Goal: Task Accomplishment & Management: Use online tool/utility

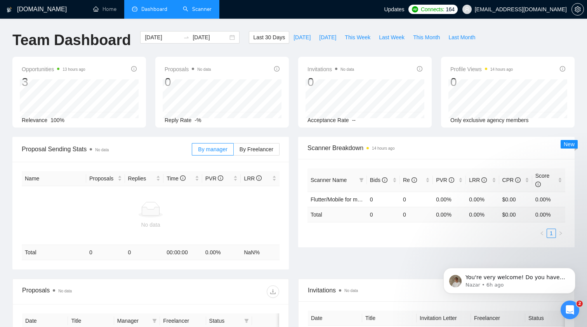
click at [199, 8] on link "Scanner" at bounding box center [197, 9] width 29 height 7
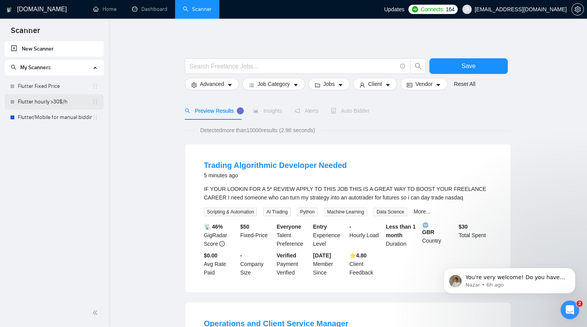
click at [52, 98] on link "Flutter hourly >30$/h" at bounding box center [55, 102] width 74 height 16
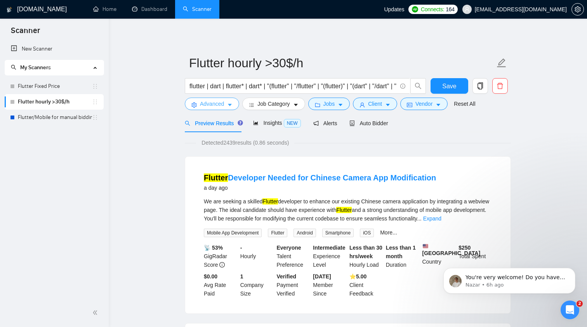
click at [230, 103] on icon "caret-down" at bounding box center [229, 104] width 5 height 5
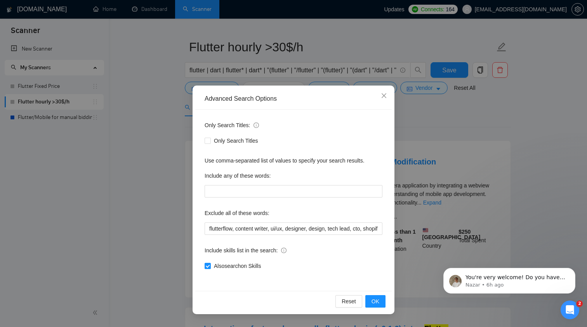
scroll to position [19, 0]
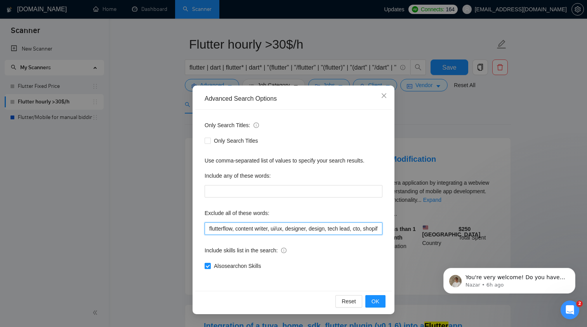
click at [250, 228] on input "flutterflow, content writer, ui/ux, designer, design, tech lead, cto, shopify, …" at bounding box center [294, 228] width 178 height 12
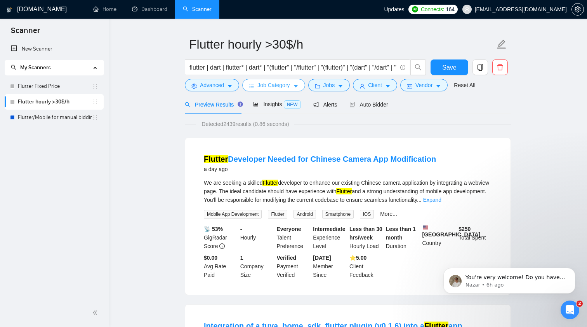
click at [296, 85] on icon "caret-down" at bounding box center [295, 86] width 5 height 5
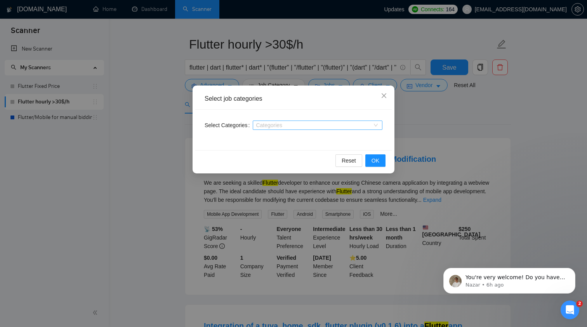
click at [290, 126] on div at bounding box center [314, 125] width 118 height 6
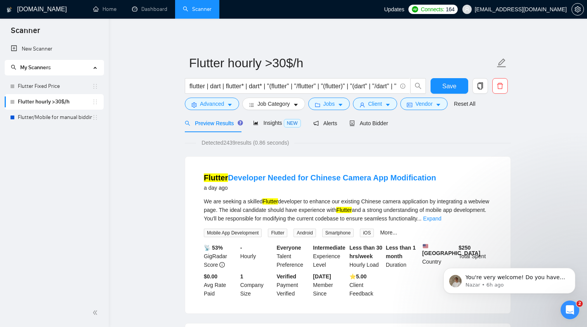
scroll to position [0, 0]
click at [342, 106] on icon "caret-down" at bounding box center [340, 104] width 5 height 5
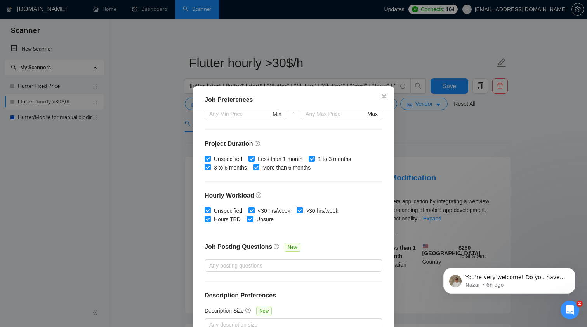
scroll to position [209, 0]
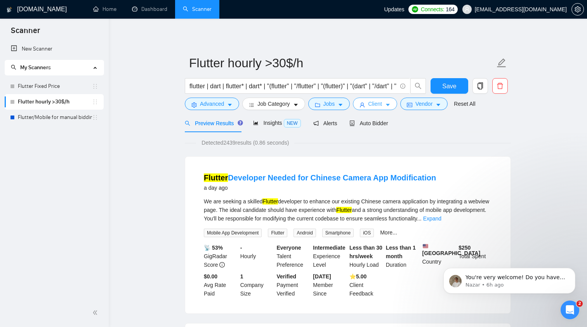
click at [391, 103] on icon "caret-down" at bounding box center [387, 104] width 5 height 5
click at [45, 51] on link "New Scanner" at bounding box center [54, 49] width 87 height 16
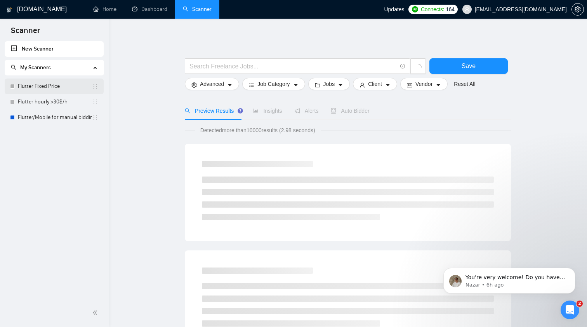
click at [52, 88] on link "Flutter Fixed Price" at bounding box center [55, 86] width 74 height 16
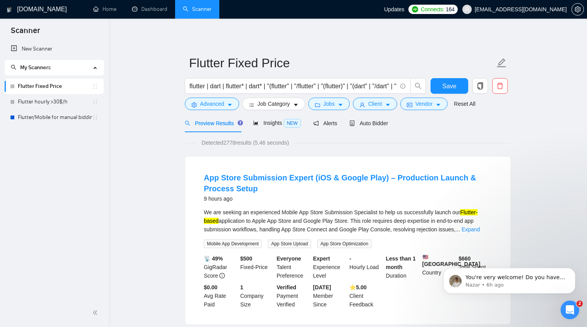
click at [55, 87] on link "Flutter Fixed Price" at bounding box center [55, 86] width 74 height 16
click at [286, 85] on input "flutter | dart | flutter* | dart* | "(flutter" | "/flutter" | "(flutter)" | "(d…" at bounding box center [293, 86] width 207 height 10
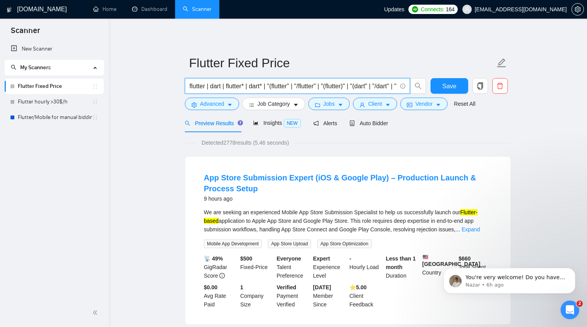
click at [286, 85] on input "flutter | dart | flutter* | dart* | "(flutter" | "/flutter" | "(flutter)" | "(d…" at bounding box center [293, 86] width 207 height 10
click at [300, 84] on input "flutter | dart | flutter* | dart* | "(flutter" | "/flutter" | "(flutter)" | "(d…" at bounding box center [293, 86] width 207 height 10
click at [367, 119] on div "Auto Bidder" at bounding box center [369, 123] width 38 height 9
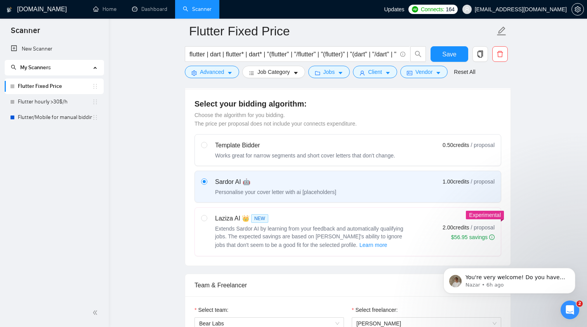
scroll to position [206, 0]
click at [575, 269] on icon "Dismiss notification" at bounding box center [574, 270] width 4 height 4
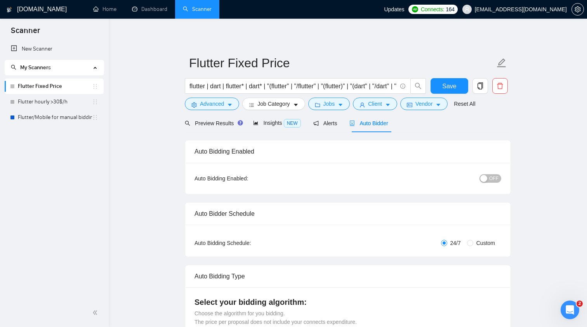
scroll to position [0, 0]
